Goal: Find specific page/section: Find specific page/section

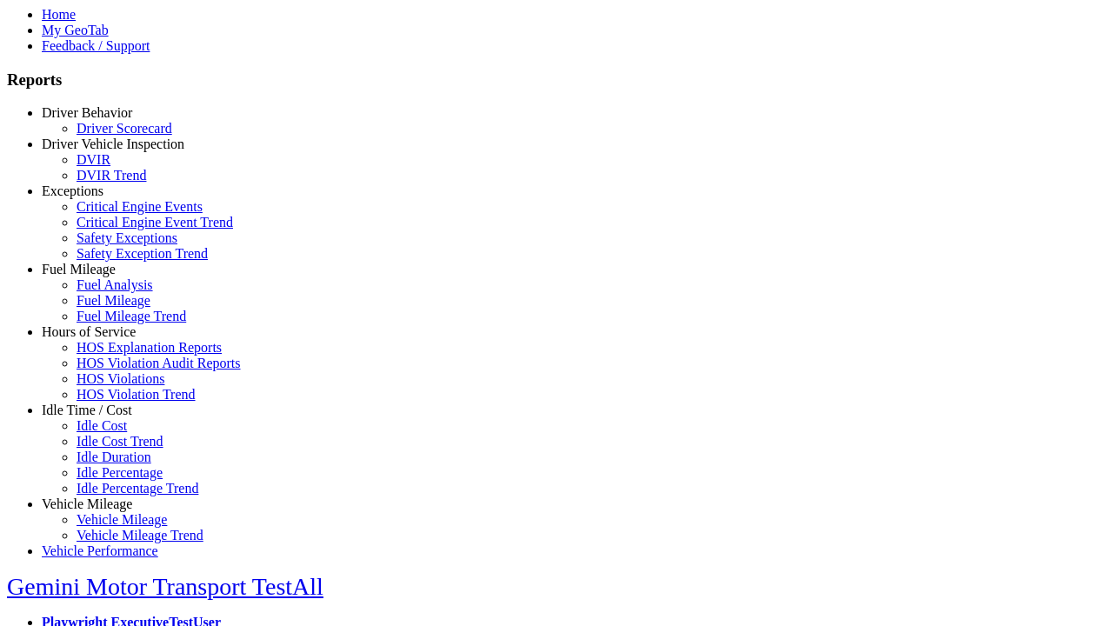
click at [100, 276] on link "Fuel Mileage" at bounding box center [79, 269] width 74 height 15
click at [113, 308] on link "Fuel Mileage" at bounding box center [114, 300] width 74 height 15
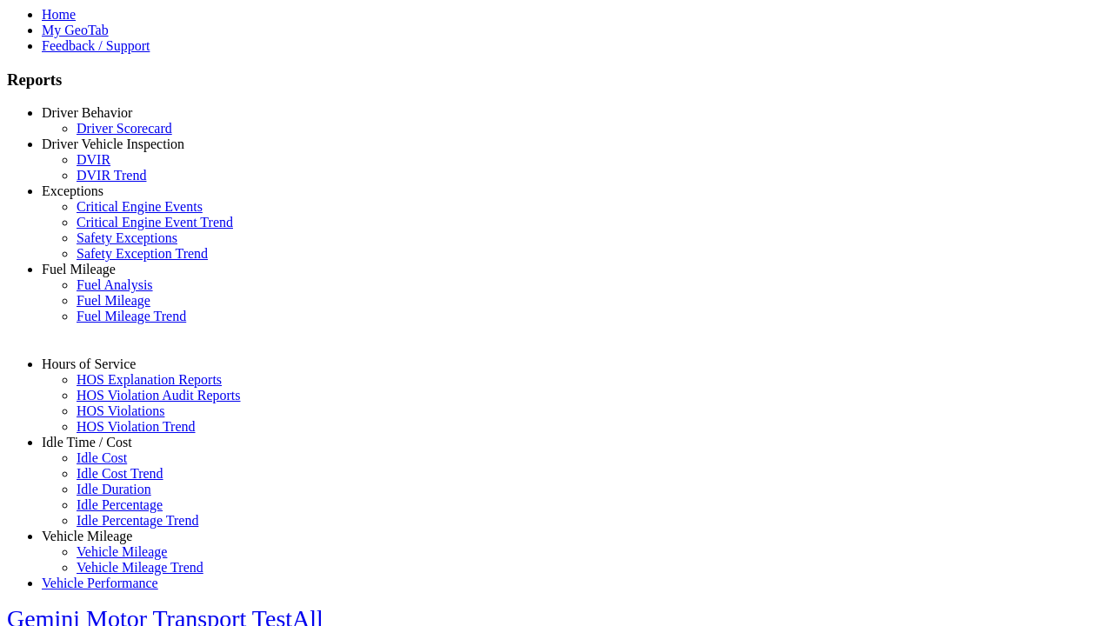
select select "**********"
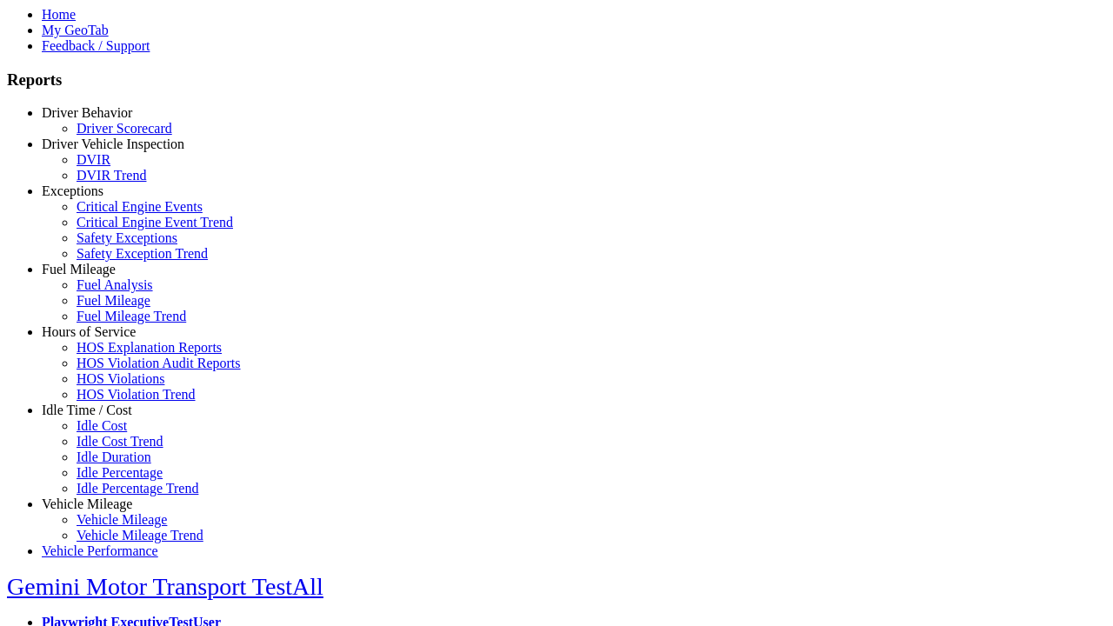
type input "**********"
